Goal: Task Accomplishment & Management: Use online tool/utility

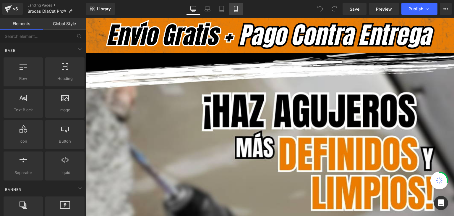
click at [232, 7] on link "Mobile" at bounding box center [236, 9] width 14 height 12
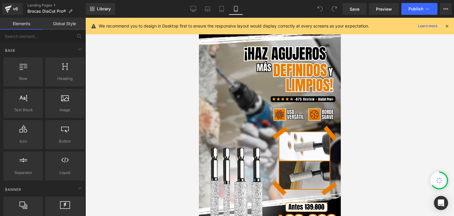
click at [446, 25] on icon at bounding box center [447, 25] width 5 height 5
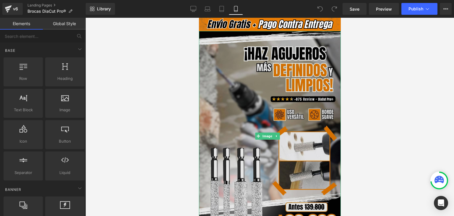
click at [276, 101] on img at bounding box center [270, 136] width 142 height 210
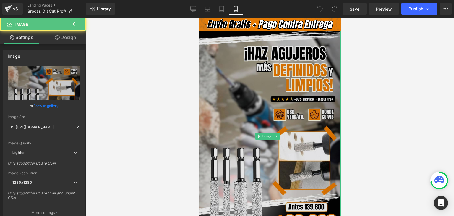
click at [243, 106] on img at bounding box center [270, 136] width 142 height 210
click at [255, 85] on img at bounding box center [270, 136] width 142 height 210
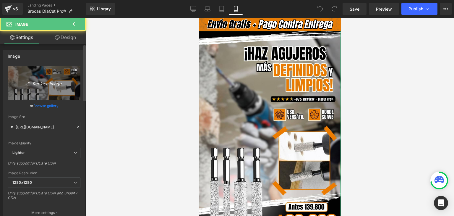
click at [67, 85] on link "Replace Image" at bounding box center [44, 83] width 73 height 34
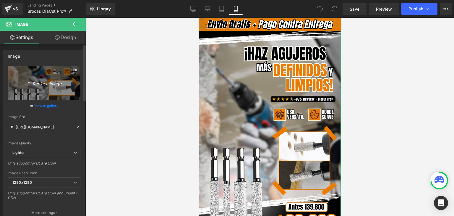
type input "C:\fakepath\Banner Landing.webp"
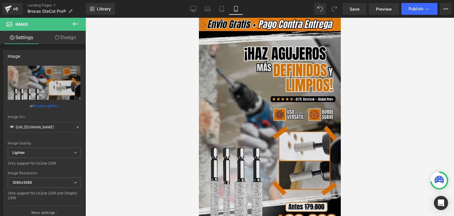
type input "[URL][DOMAIN_NAME]"
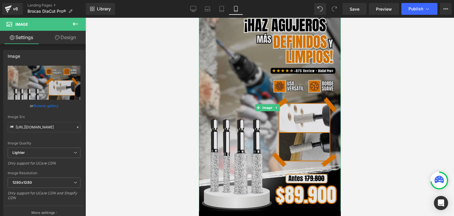
scroll to position [30, 0]
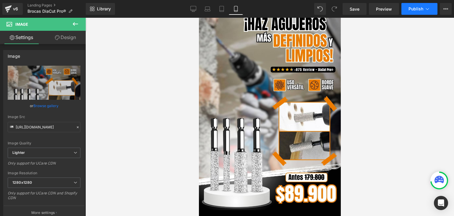
click at [416, 8] on span "Publish" at bounding box center [416, 9] width 15 height 5
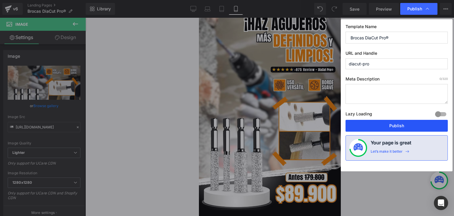
click at [393, 125] on button "Publish" at bounding box center [397, 126] width 102 height 12
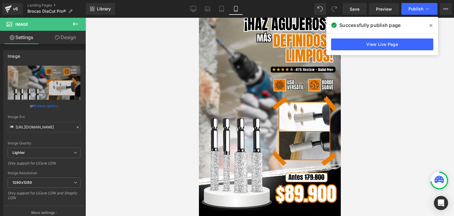
click at [432, 25] on icon at bounding box center [431, 25] width 3 height 3
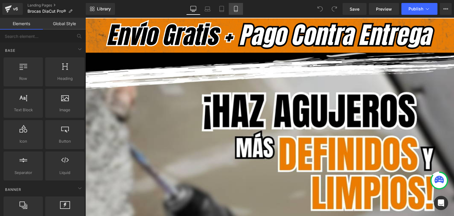
click at [233, 5] on link "Mobile" at bounding box center [236, 9] width 14 height 12
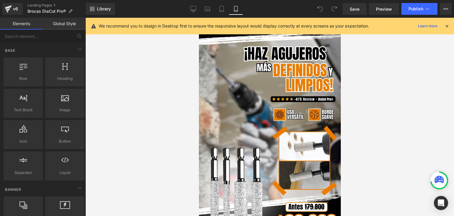
click at [448, 27] on icon at bounding box center [447, 25] width 5 height 5
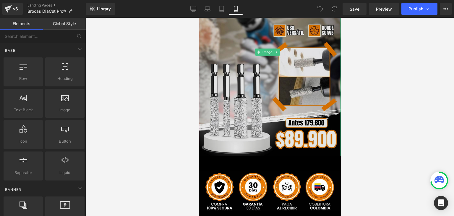
scroll to position [89, 0]
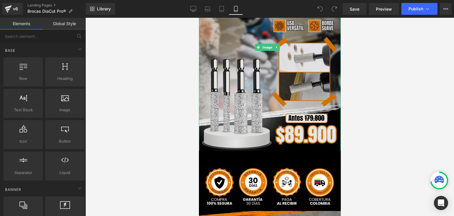
click at [294, 80] on img at bounding box center [270, 47] width 142 height 210
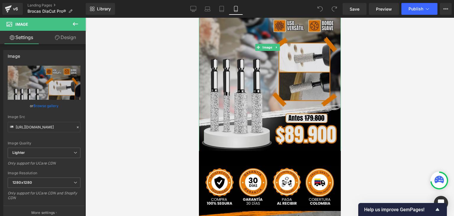
click at [260, 74] on img at bounding box center [270, 47] width 142 height 210
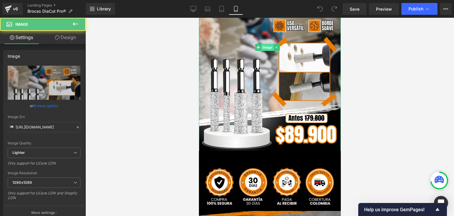
click at [265, 44] on span "Image" at bounding box center [267, 47] width 12 height 7
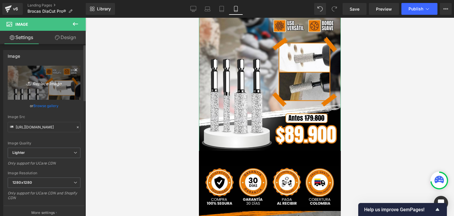
click at [43, 74] on link "Replace Image" at bounding box center [44, 83] width 73 height 34
type input "C:\fakepath\Banner Landing.webp"
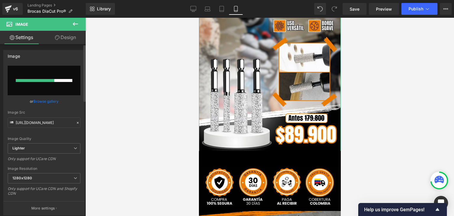
click at [43, 102] on link "Browse gallery" at bounding box center [45, 101] width 25 height 10
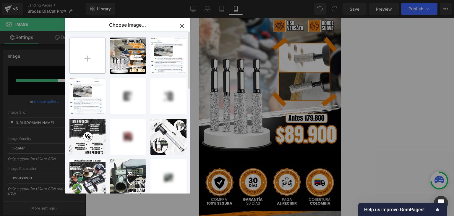
click at [93, 58] on input "file" at bounding box center [87, 55] width 35 height 35
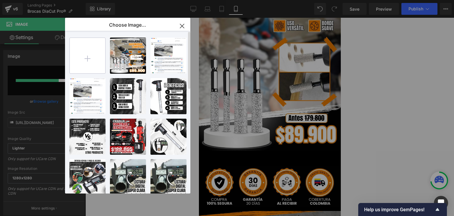
type input "C:\fakepath\Banner Landing.webp"
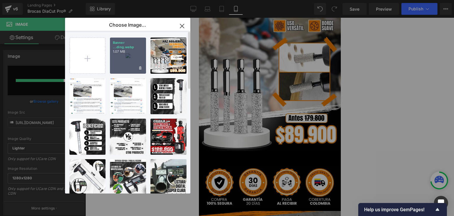
click at [130, 57] on div "Banner ...ding.webp 1.07 MB" at bounding box center [128, 56] width 36 height 36
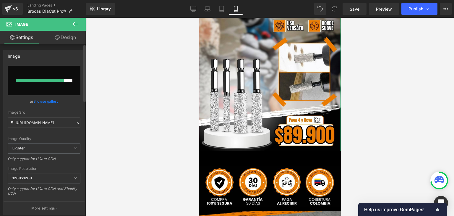
click at [51, 103] on link "Browse gallery" at bounding box center [45, 101] width 25 height 10
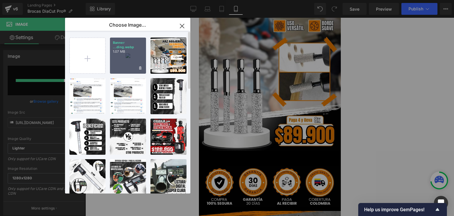
click at [123, 60] on div "Banner ...ding.webp 1.07 MB" at bounding box center [128, 56] width 36 height 36
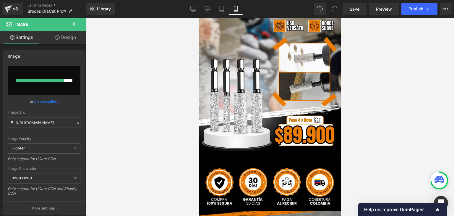
type input "https://ucarecdn.com/cac73947-95da-4d48-b012-078d5f5ce86b/-/format/auto/-/previ…"
click at [417, 7] on span "Publish" at bounding box center [416, 9] width 15 height 5
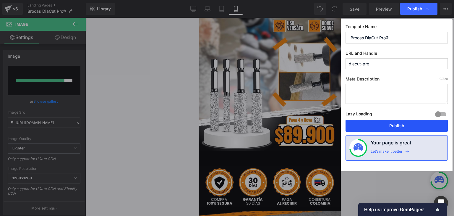
click at [395, 120] on button "Publish" at bounding box center [397, 126] width 102 height 12
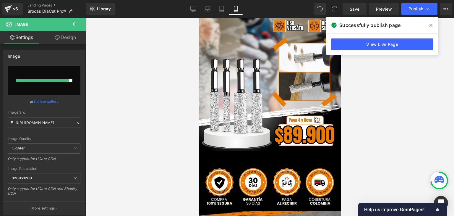
click at [432, 26] on span at bounding box center [430, 25] width 9 height 9
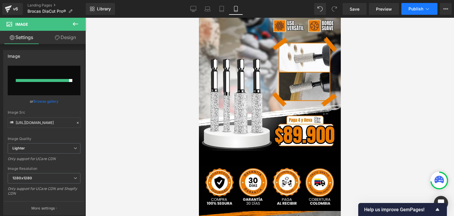
click at [419, 9] on span "Publish" at bounding box center [416, 9] width 15 height 5
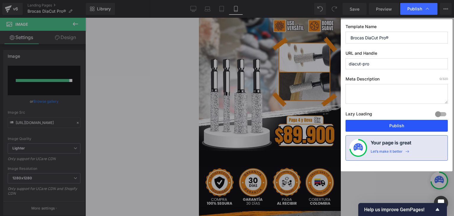
click at [397, 125] on button "Publish" at bounding box center [397, 126] width 102 height 12
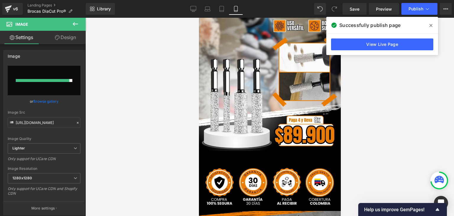
click at [432, 24] on icon at bounding box center [431, 25] width 3 height 5
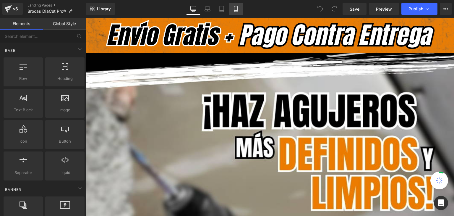
click at [240, 11] on link "Mobile" at bounding box center [236, 9] width 14 height 12
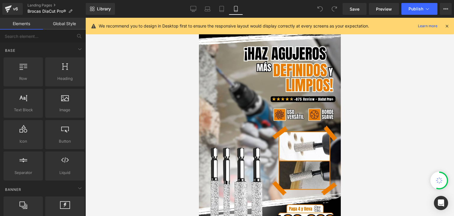
click at [447, 26] on icon at bounding box center [447, 25] width 5 height 5
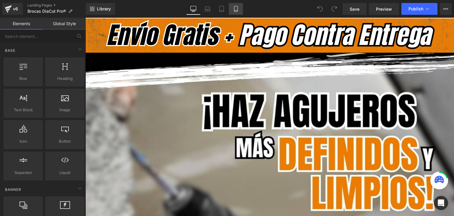
click at [234, 11] on icon at bounding box center [235, 11] width 3 height 0
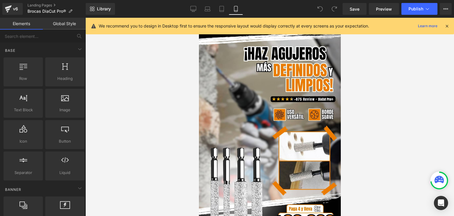
click at [447, 24] on icon at bounding box center [447, 25] width 5 height 5
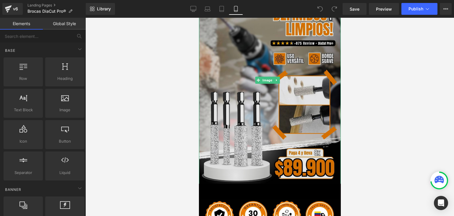
scroll to position [59, 0]
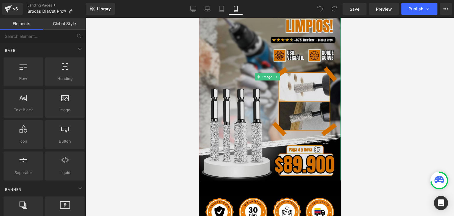
click at [245, 113] on img at bounding box center [270, 77] width 142 height 210
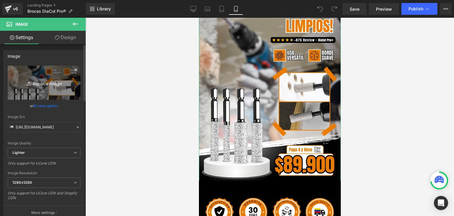
click at [39, 80] on icon "Replace Image" at bounding box center [43, 82] width 47 height 7
type input "C:\fakepath\Banner Landing (1).webp"
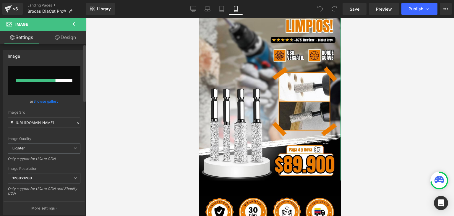
click at [53, 102] on link "Browse gallery" at bounding box center [45, 101] width 25 height 10
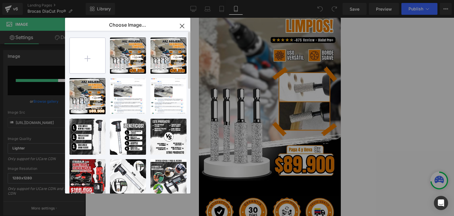
click at [92, 57] on input "file" at bounding box center [87, 55] width 35 height 35
type input "https://ucarecdn.com/3eb25d23-2404-4c8f-8d57-deb620868f4e/-/format/auto/-/previ…"
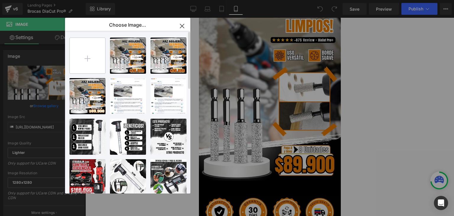
type input "C:\fakepath\Banner Landing (1).webp"
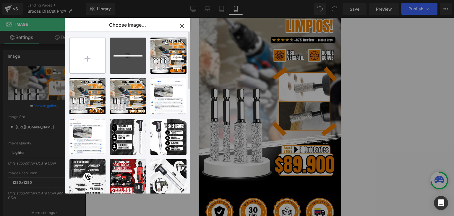
type input "https://ucarecdn.com/3eb25d23-2404-4c8f-8d57-deb620868f4e/-/format/auto/-/previ…"
click at [181, 24] on icon "button" at bounding box center [181, 25] width 9 height 9
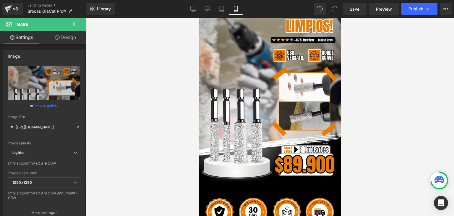
click at [416, 94] on div at bounding box center [269, 117] width 369 height 198
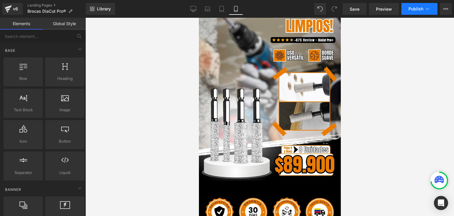
click at [414, 12] on button "Publish" at bounding box center [420, 9] width 36 height 12
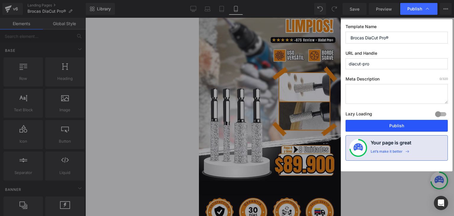
click at [391, 124] on button "Publish" at bounding box center [397, 126] width 102 height 12
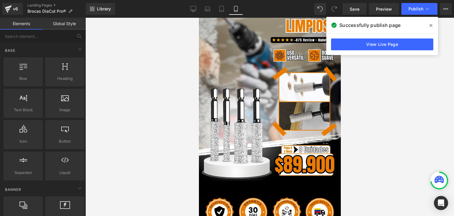
click at [430, 25] on icon at bounding box center [431, 25] width 3 height 5
